Goal: Obtain resource: Obtain resource

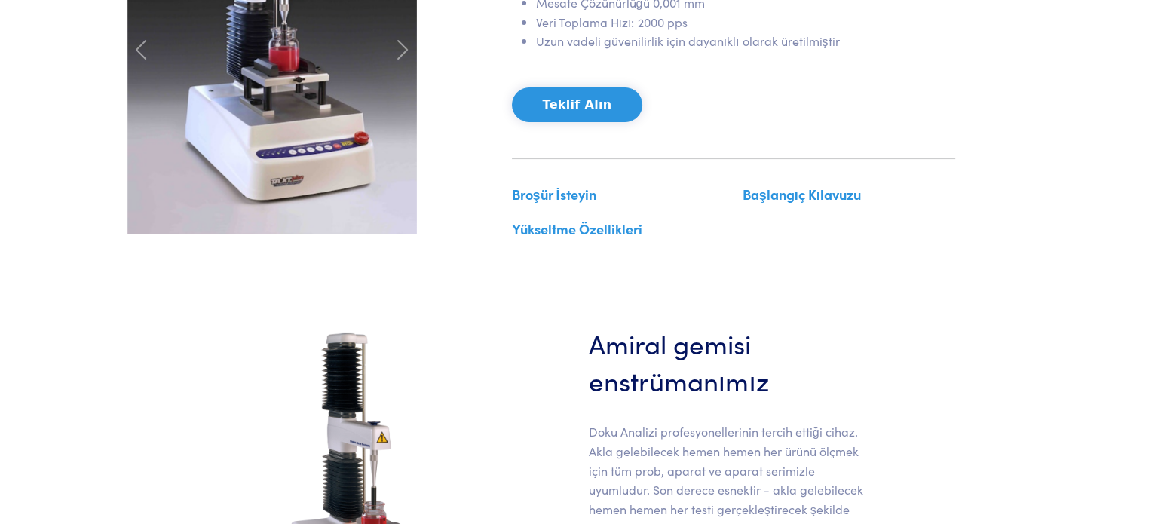
scroll to position [335, 0]
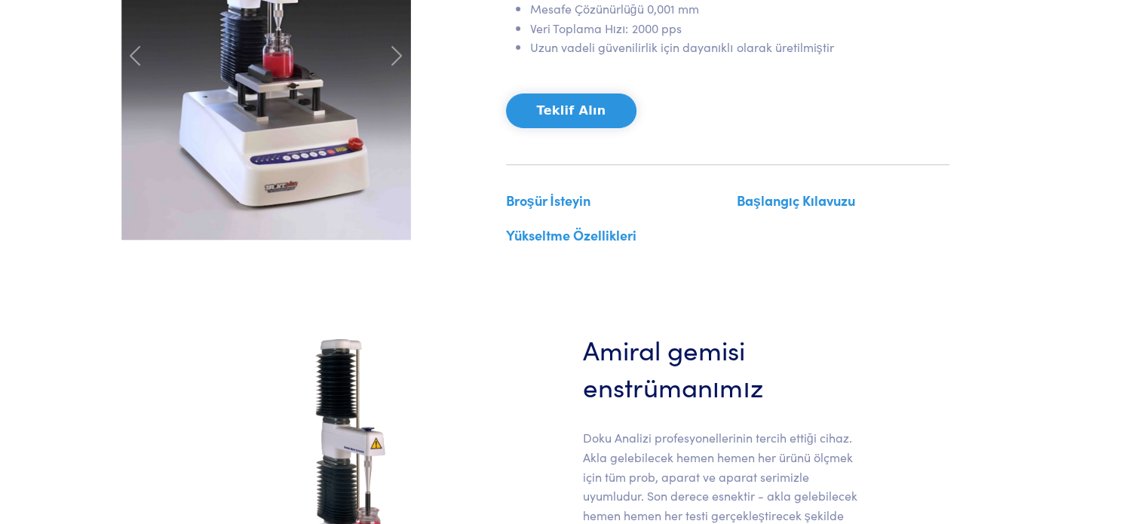
click at [793, 200] on font "Başlangıç ​​Kılavuzu" at bounding box center [796, 200] width 118 height 19
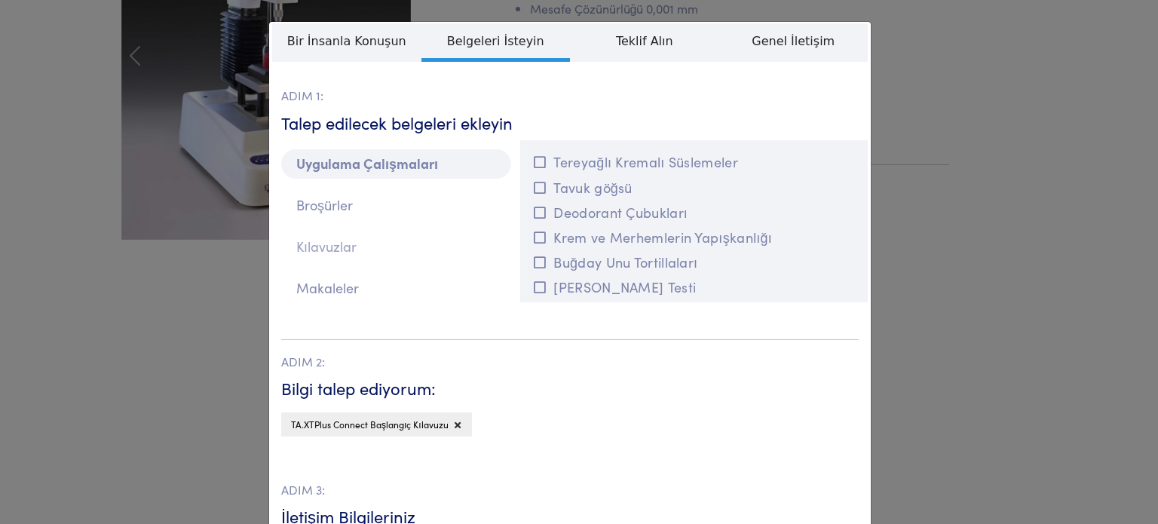
click at [341, 252] on font "Kılavuzlar" at bounding box center [326, 246] width 60 height 19
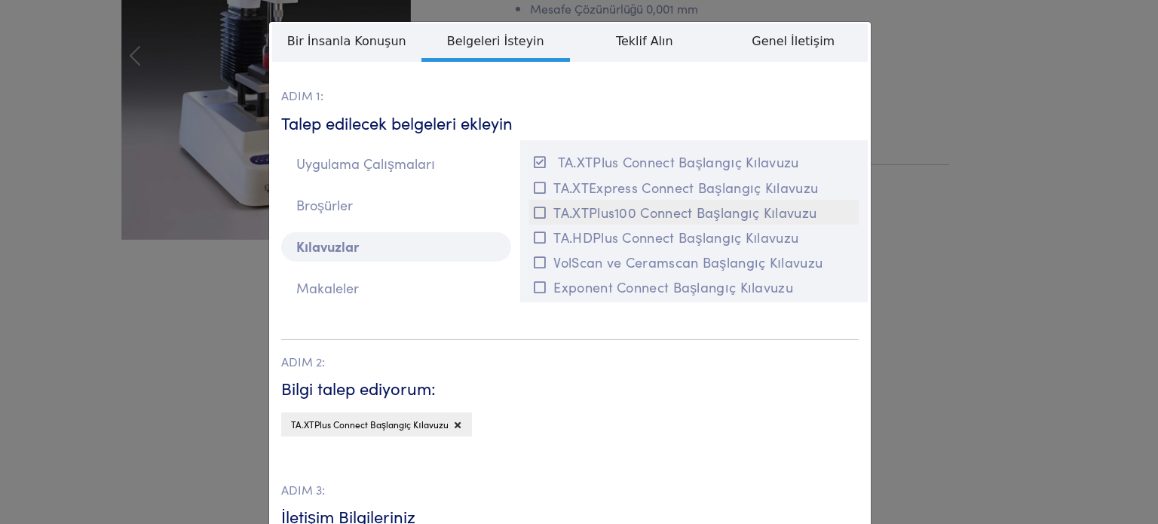
click at [603, 207] on font "TA.XTPlus100 Connect Başlangıç ​​Kılavuzu" at bounding box center [684, 212] width 263 height 19
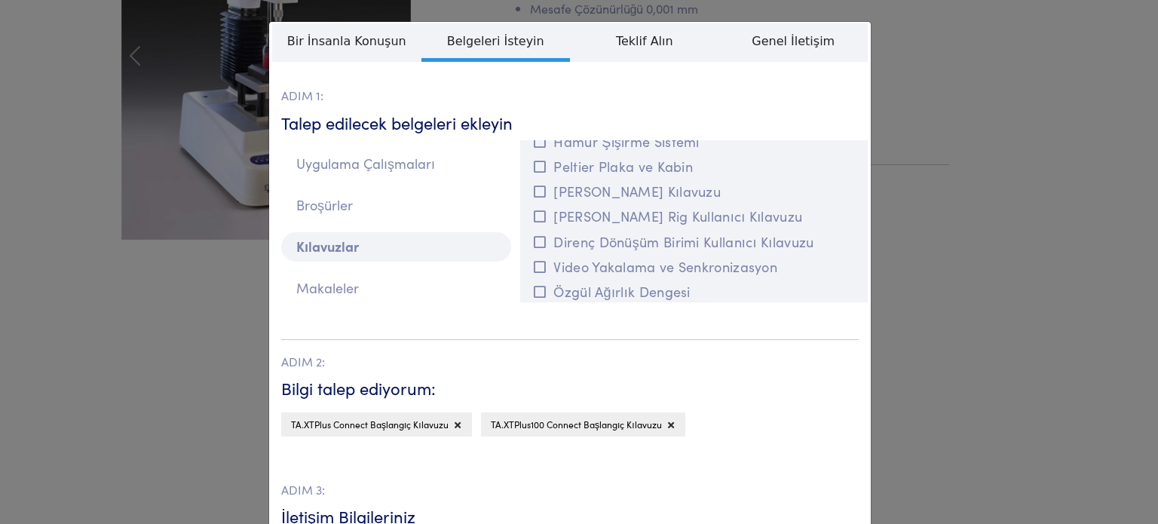
scroll to position [473, 0]
click at [723, 416] on div "TA.XTPlus Connect Başlangıç ​​Kılavuzu TA.XTPlus100 Connect Başlangıç ​​Kılavuzu" at bounding box center [570, 428] width 578 height 32
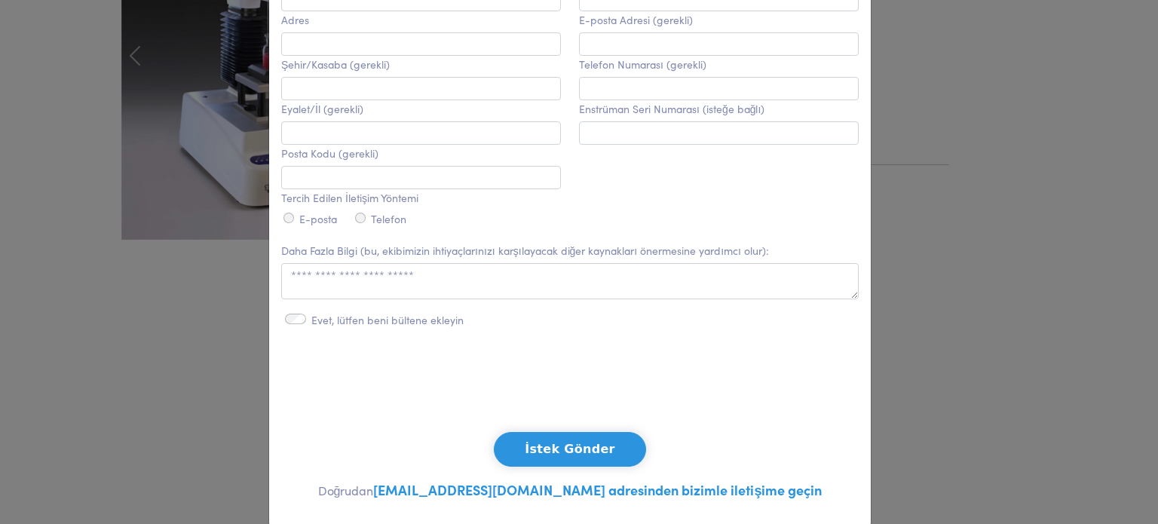
scroll to position [593, 0]
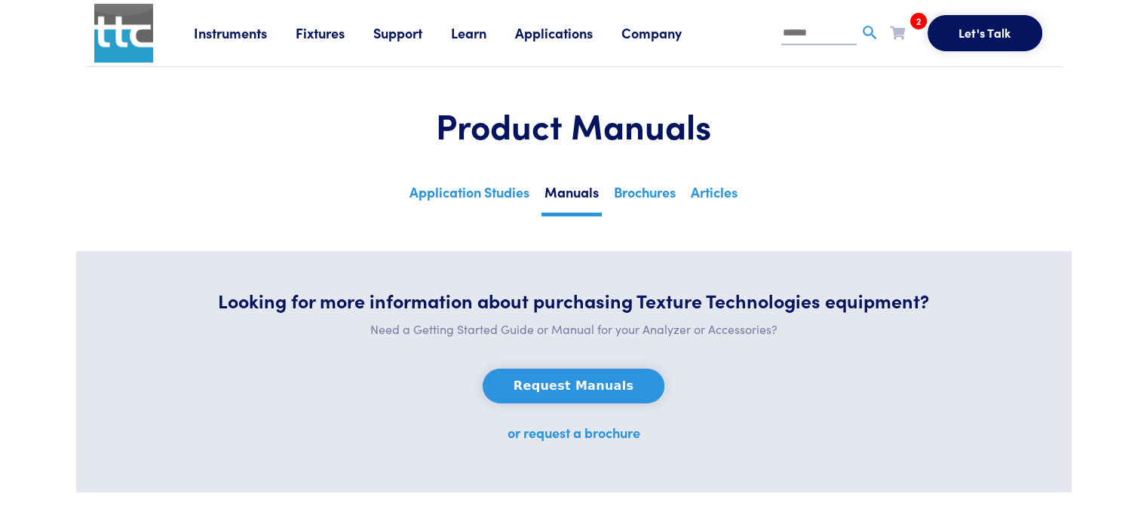
click at [608, 386] on button "Request Manuals" at bounding box center [574, 386] width 182 height 35
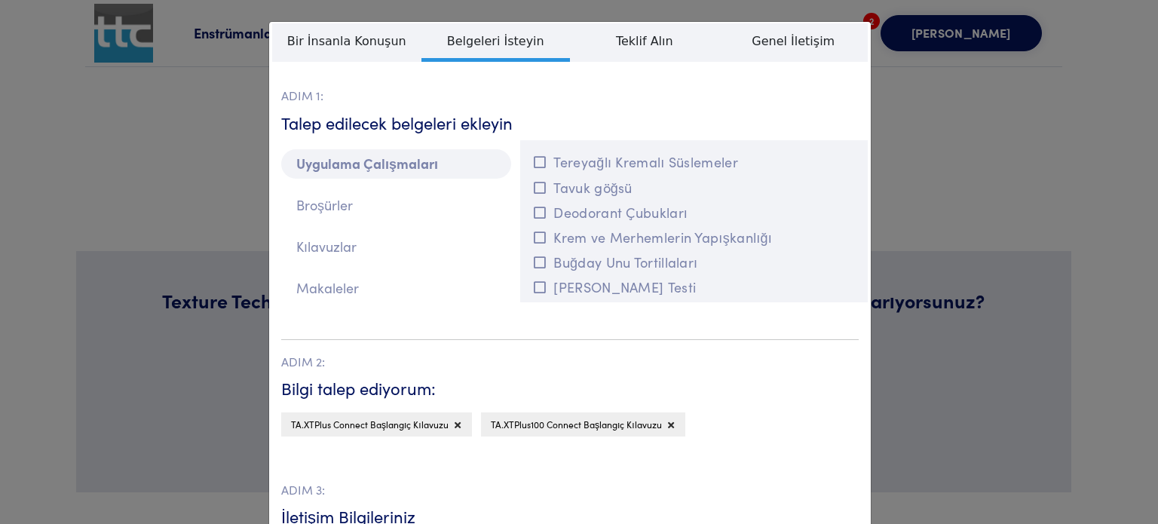
drag, startPoint x: 853, startPoint y: 141, endPoint x: 858, endPoint y: 159, distance: 18.8
click at [858, 161] on div "Tereyağlı Kremalı Süslemeler Tavuk göğsü Deodorant Çubukları Krem ve Merhemleri…" at bounding box center [694, 221] width 348 height 162
drag, startPoint x: 853, startPoint y: 141, endPoint x: 858, endPoint y: 160, distance: 19.4
click at [858, 160] on div "Tereyağlı Kremalı Süslemeler Tavuk göğsü Deodorant Çubukları Krem ve Merhemleri…" at bounding box center [694, 221] width 348 height 162
click at [896, 112] on div "**********" at bounding box center [579, 262] width 1158 height 524
